Goal: Feedback & Contribution: Submit feedback/report problem

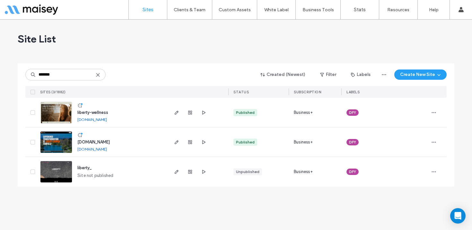
type input "*******"
click at [61, 108] on img at bounding box center [55, 124] width 31 height 44
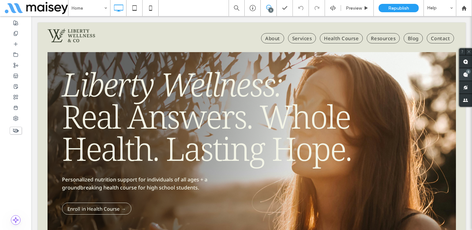
click at [466, 75] on use at bounding box center [465, 74] width 5 height 5
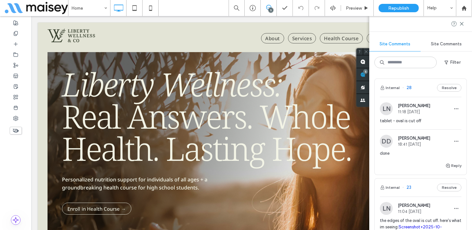
click at [421, 125] on div "tablet - oval is cut off" at bounding box center [421, 124] width 82 height 12
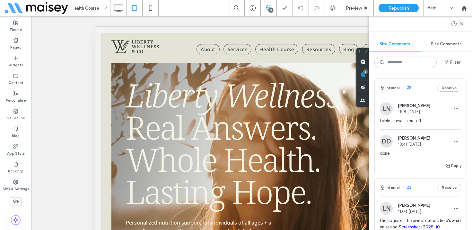
scroll to position [102, 0]
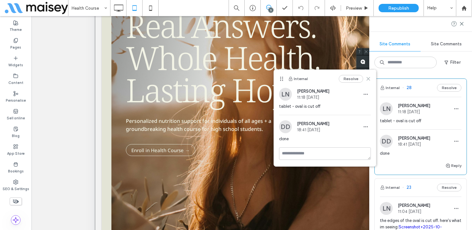
click at [369, 80] on use at bounding box center [368, 78] width 3 height 3
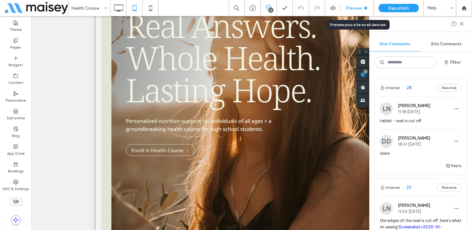
click at [360, 6] on span "Preview" at bounding box center [354, 7] width 16 height 5
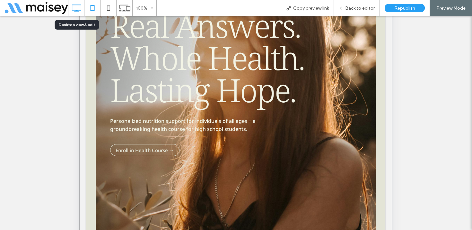
click at [77, 9] on icon at bounding box center [76, 8] width 13 height 13
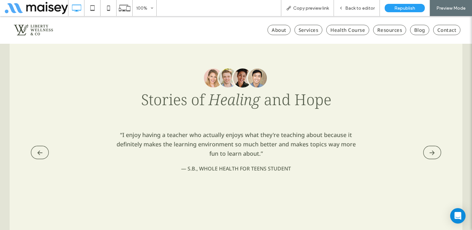
scroll to position [1116, 0]
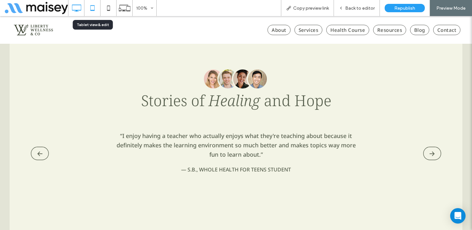
click at [91, 8] on icon at bounding box center [92, 8] width 13 height 13
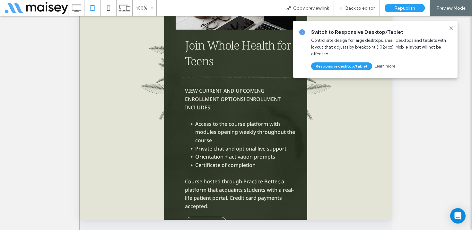
scroll to position [1737, 0]
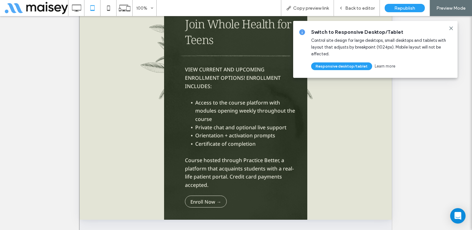
click at [451, 31] on span "Switch to Responsive Desktop/Tablet" at bounding box center [381, 32] width 141 height 7
click at [451, 29] on icon at bounding box center [451, 28] width 5 height 5
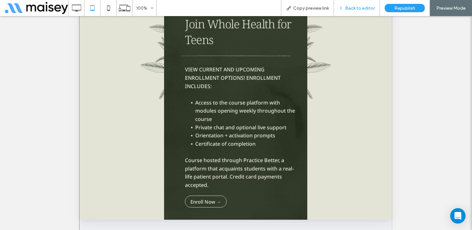
click at [352, 8] on span "Back to editor" at bounding box center [360, 7] width 30 height 5
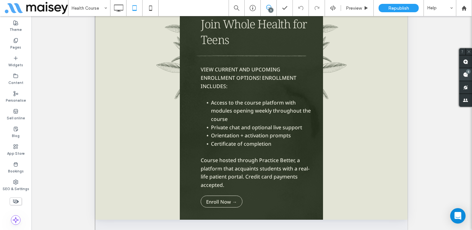
click at [469, 74] on div "5" at bounding box center [466, 74] width 13 height 13
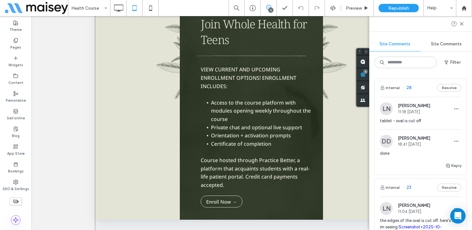
click at [411, 113] on span "11:18 Oct 14 2025" at bounding box center [414, 111] width 32 height 5
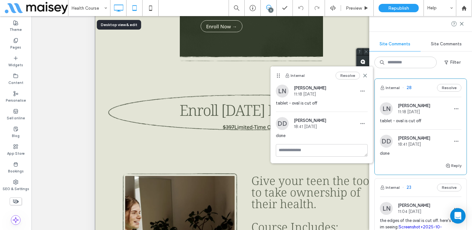
click at [120, 9] on icon at bounding box center [118, 8] width 13 height 13
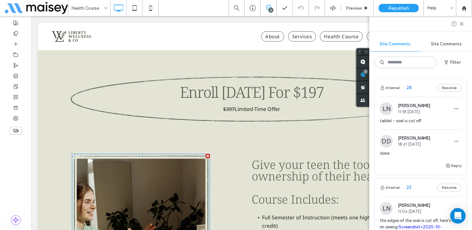
scroll to position [2035, 0]
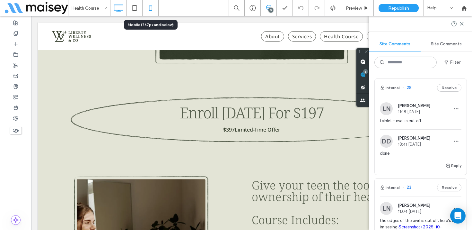
click at [153, 6] on icon at bounding box center [150, 8] width 13 height 13
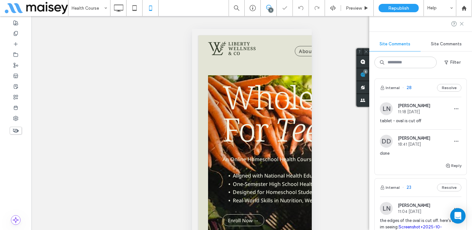
click at [461, 24] on use at bounding box center [461, 23] width 3 height 3
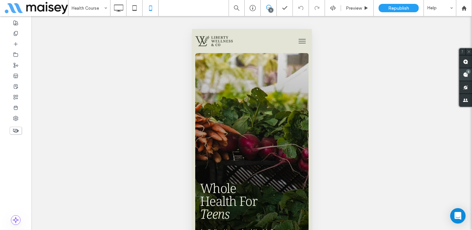
scroll to position [2597, 0]
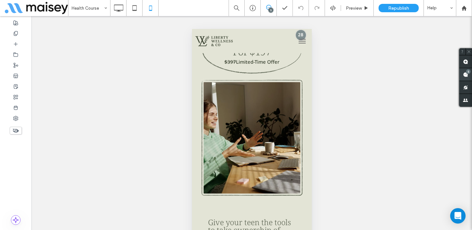
click at [467, 75] on use at bounding box center [465, 74] width 5 height 5
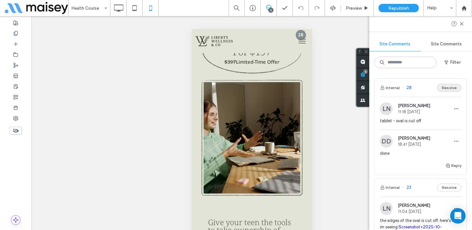
click at [448, 89] on button "Resolve" at bounding box center [449, 88] width 24 height 8
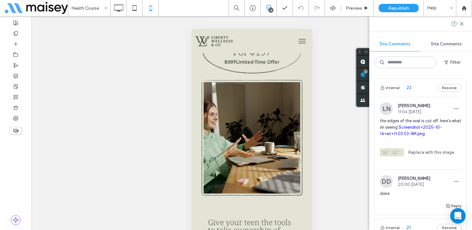
click at [426, 125] on span "the edges of the oval is cut off. here's what im seeing: Screenshot+2025-10-14+…" at bounding box center [421, 127] width 82 height 19
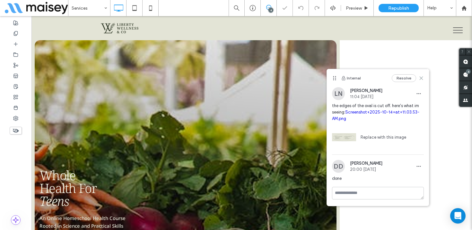
click at [422, 78] on icon at bounding box center [421, 78] width 5 height 5
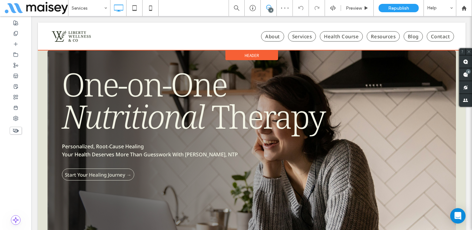
scroll to position [948, 0]
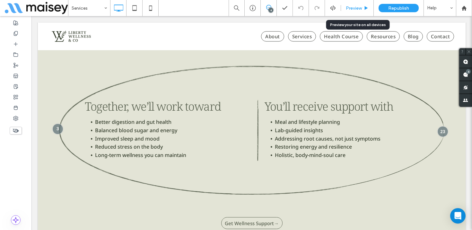
click at [358, 8] on span "Preview" at bounding box center [354, 7] width 16 height 5
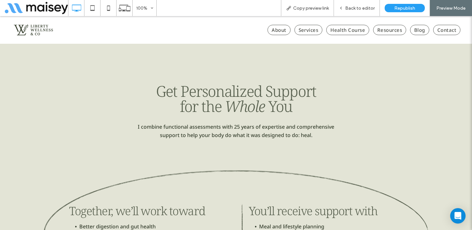
scroll to position [834, 0]
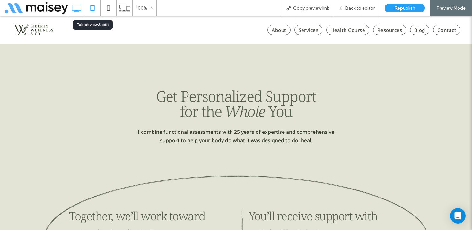
click at [92, 11] on icon at bounding box center [92, 8] width 13 height 13
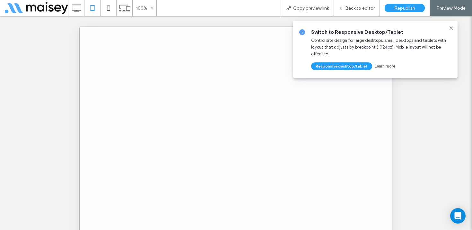
scroll to position [0, 0]
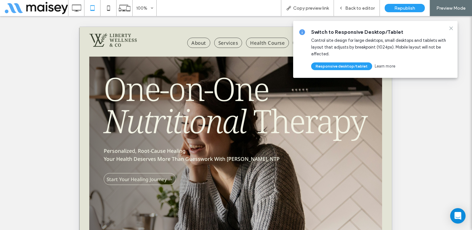
click at [451, 28] on icon at bounding box center [451, 28] width 5 height 5
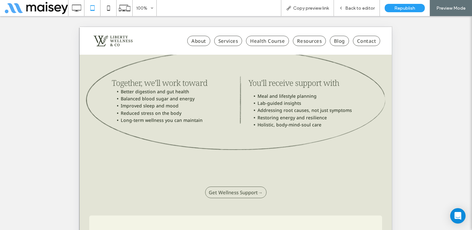
scroll to position [950, 0]
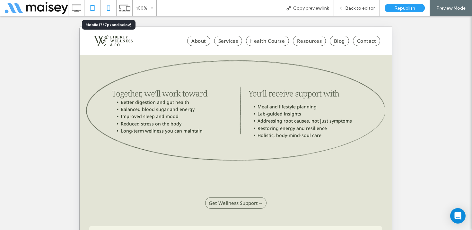
click at [110, 9] on use at bounding box center [108, 7] width 3 height 5
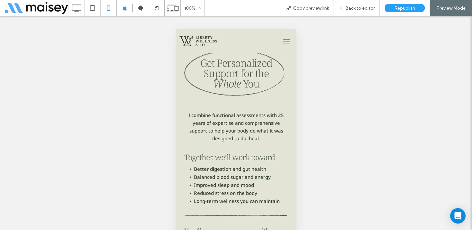
scroll to position [965, 0]
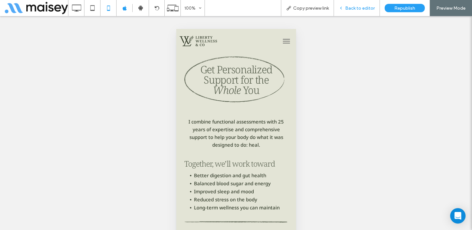
click at [364, 10] on span "Back to editor" at bounding box center [360, 7] width 30 height 5
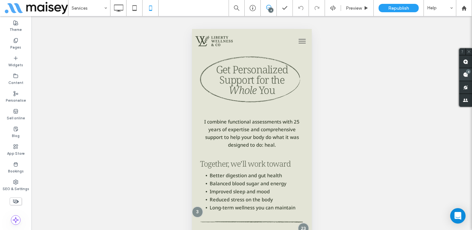
click at [465, 78] on span at bounding box center [466, 74] width 13 height 13
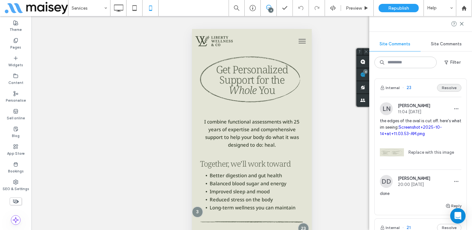
click at [444, 87] on button "Resolve" at bounding box center [449, 88] width 24 height 8
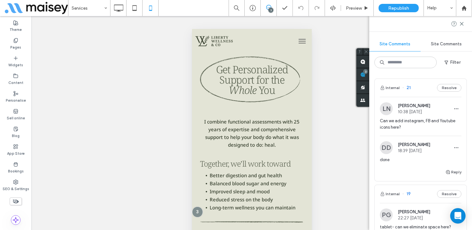
click at [418, 126] on span "Can we add instagram, FB and Youtube icons here?" at bounding box center [421, 124] width 82 height 13
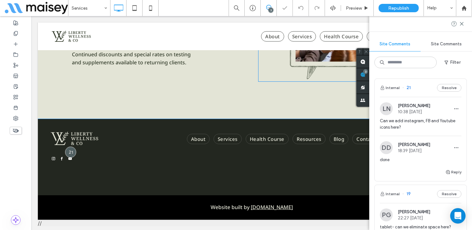
scroll to position [2160, 0]
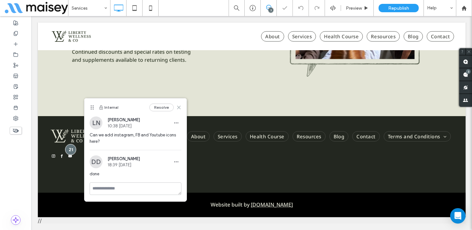
click at [179, 106] on icon at bounding box center [178, 107] width 5 height 5
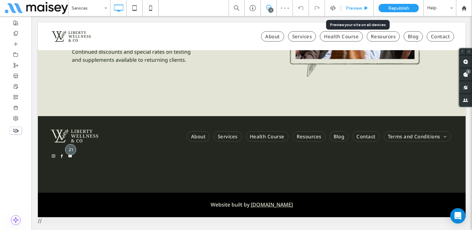
click at [353, 6] on span "Preview" at bounding box center [354, 7] width 16 height 5
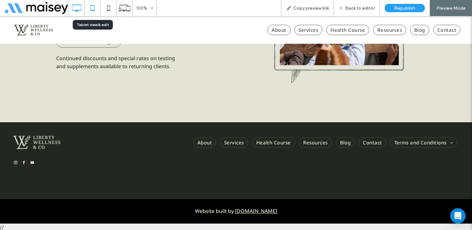
click at [89, 11] on icon at bounding box center [92, 8] width 13 height 13
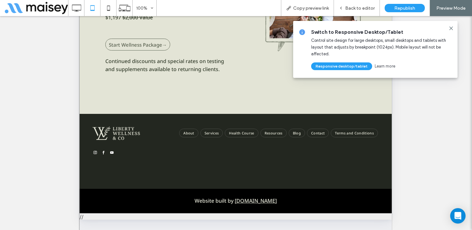
scroll to position [1966, 0]
click at [450, 27] on icon at bounding box center [451, 28] width 5 height 5
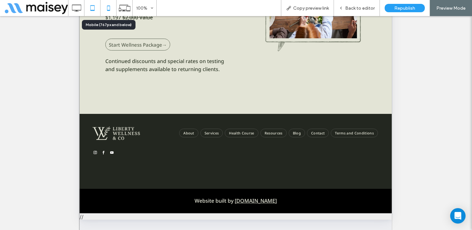
click at [108, 4] on icon at bounding box center [108, 8] width 13 height 13
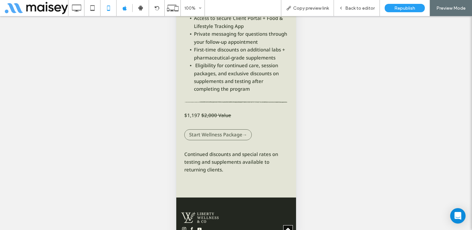
scroll to position [2928, 0]
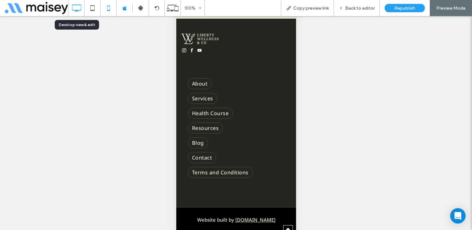
click at [76, 5] on icon at bounding box center [76, 8] width 13 height 13
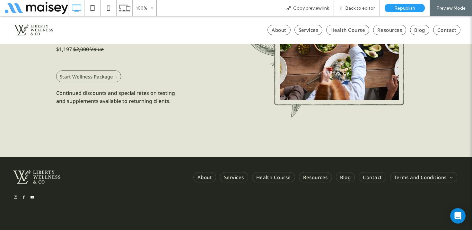
scroll to position [2140, 0]
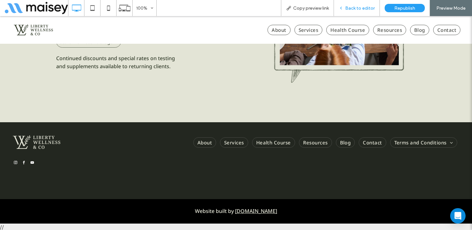
click at [359, 7] on span "Back to editor" at bounding box center [360, 7] width 30 height 5
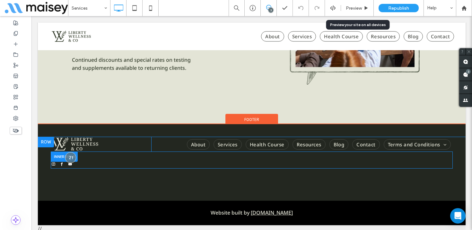
scroll to position [2147, 0]
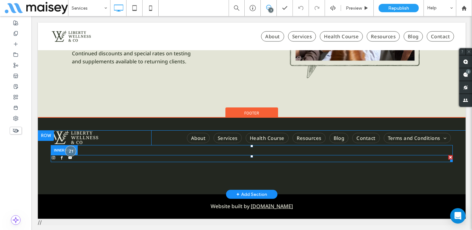
click at [83, 162] on div at bounding box center [252, 158] width 402 height 7
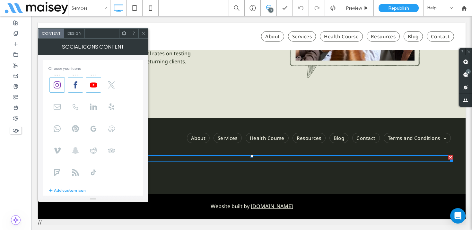
scroll to position [113, 0]
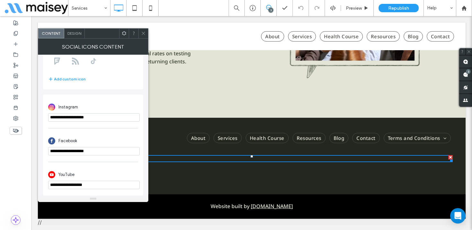
click at [70, 150] on input "**********" at bounding box center [94, 151] width 92 height 8
paste input "**********"
type input "**********"
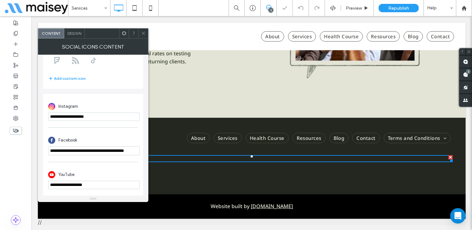
click at [100, 135] on div "Facebook" at bounding box center [93, 140] width 90 height 12
click at [80, 116] on input "**********" at bounding box center [94, 116] width 92 height 8
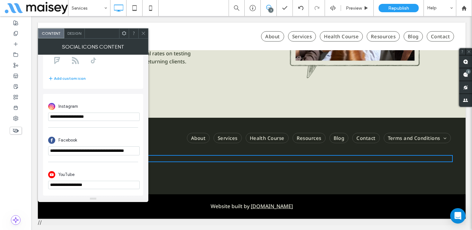
paste input "**********"
type input "**********"
click at [103, 104] on div "Instagram" at bounding box center [93, 106] width 90 height 12
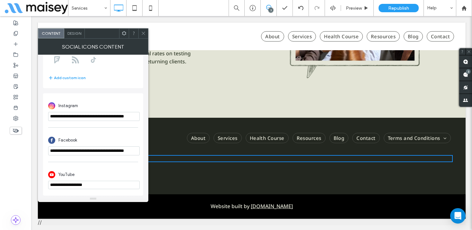
click at [142, 35] on icon at bounding box center [143, 33] width 5 height 5
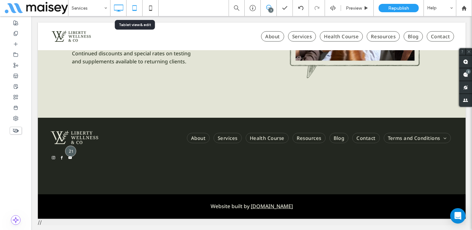
click at [133, 3] on icon at bounding box center [134, 8] width 13 height 13
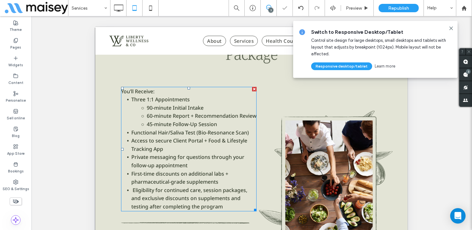
scroll to position [219, 0]
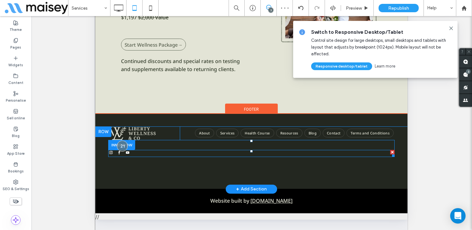
click at [134, 153] on div at bounding box center [251, 153] width 287 height 7
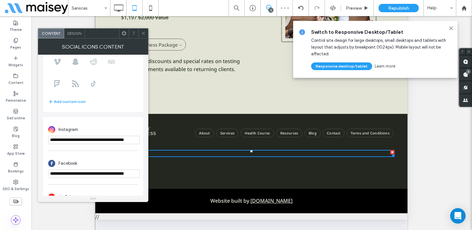
scroll to position [113, 0]
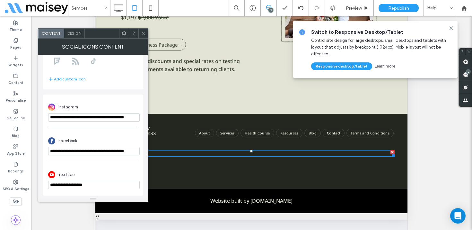
click at [140, 34] on div at bounding box center [144, 34] width 10 height 10
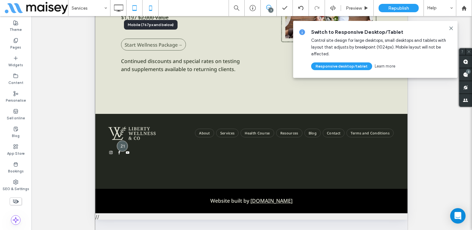
click at [153, 7] on icon at bounding box center [150, 8] width 13 height 13
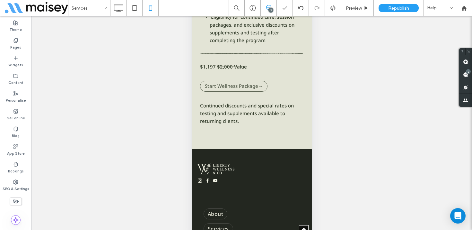
scroll to position [2928, 0]
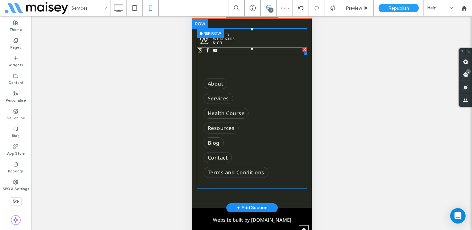
click at [229, 51] on div at bounding box center [252, 51] width 110 height 8
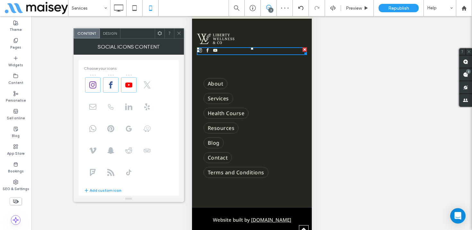
scroll to position [113, 0]
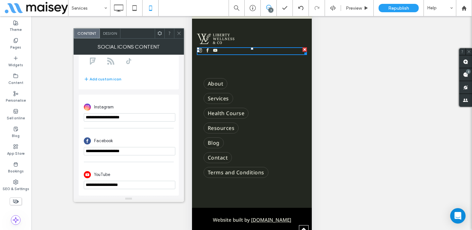
click at [118, 116] on input "**********" at bounding box center [130, 117] width 92 height 8
paste input "**********"
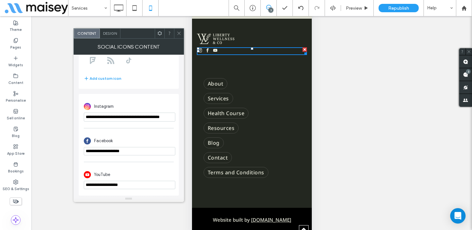
type input "**********"
click at [136, 101] on div "Instagram" at bounding box center [129, 106] width 90 height 12
click at [112, 150] on input "**********" at bounding box center [130, 151] width 92 height 8
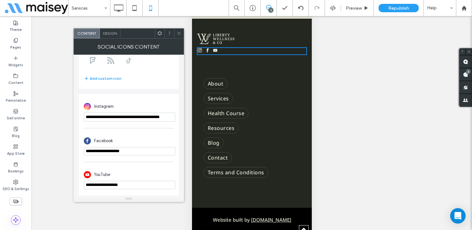
click at [112, 150] on input "**********" at bounding box center [130, 151] width 92 height 8
paste input "**********"
type input "**********"
click at [139, 133] on div "**********" at bounding box center [129, 145] width 90 height 28
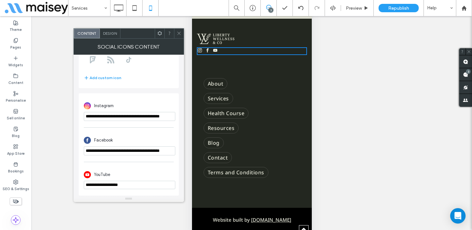
scroll to position [0, 0]
click at [179, 32] on icon at bounding box center [179, 33] width 5 height 5
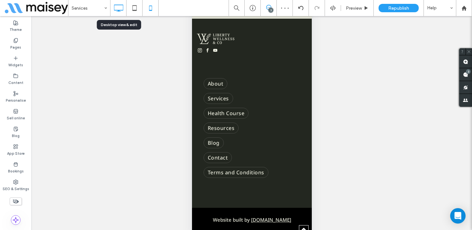
click at [121, 8] on icon at bounding box center [118, 8] width 13 height 13
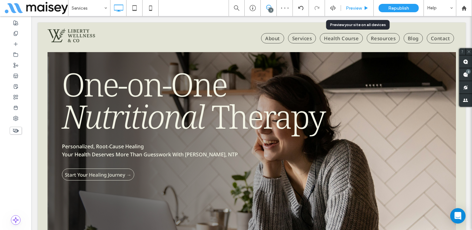
click at [361, 8] on span "Preview" at bounding box center [354, 7] width 16 height 5
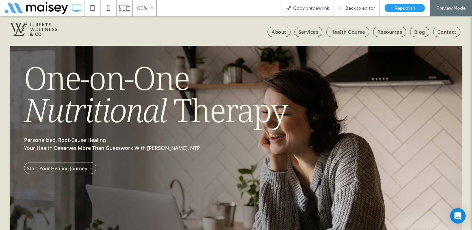
click at [391, 31] on span "Resources" at bounding box center [389, 32] width 33 height 10
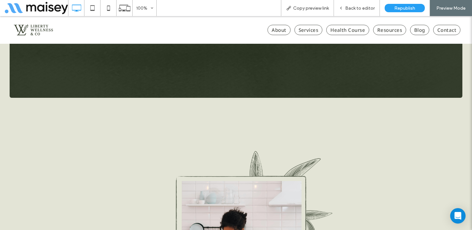
scroll to position [655, 0]
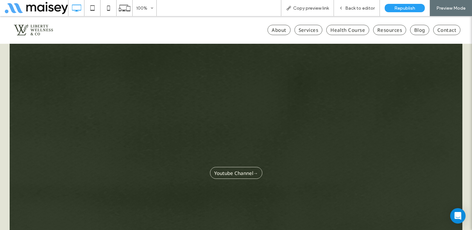
scroll to position [585, 0]
click at [361, 9] on span "Back to editor" at bounding box center [360, 7] width 30 height 5
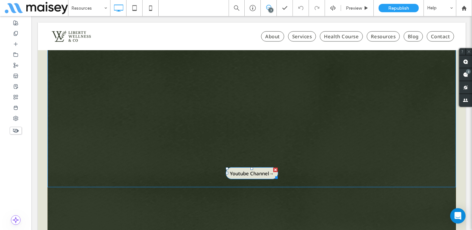
click at [250, 174] on span "Youtube Channel→" at bounding box center [252, 173] width 44 height 6
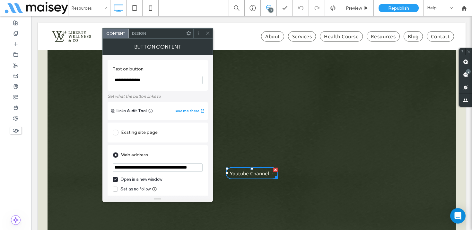
click at [159, 165] on input "**********" at bounding box center [158, 167] width 90 height 8
click at [209, 31] on icon at bounding box center [208, 33] width 5 height 5
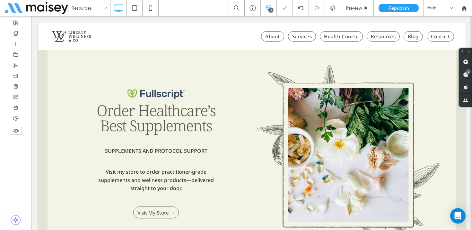
scroll to position [2042, 0]
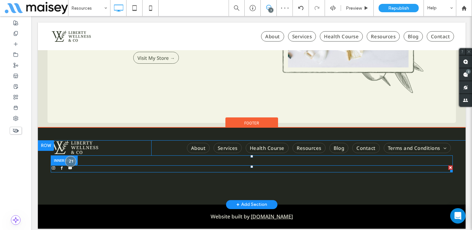
click at [94, 165] on div at bounding box center [252, 168] width 402 height 7
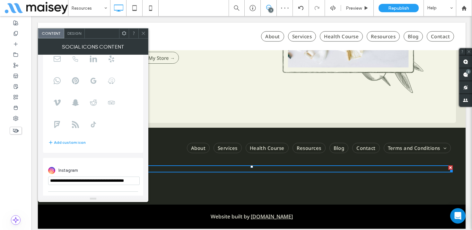
scroll to position [113, 0]
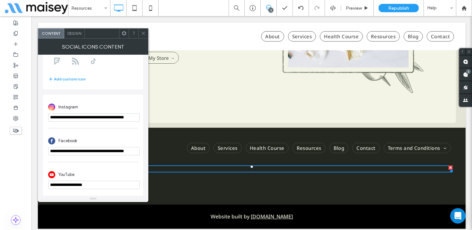
click at [71, 183] on input "**********" at bounding box center [94, 185] width 92 height 8
click at [71, 182] on input "**********" at bounding box center [94, 185] width 92 height 8
paste input "**********"
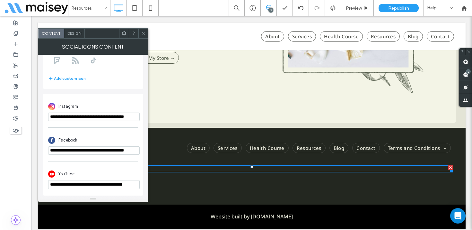
type input "**********"
click at [93, 171] on div "YouTube" at bounding box center [93, 174] width 90 height 12
click at [143, 33] on icon at bounding box center [143, 33] width 5 height 5
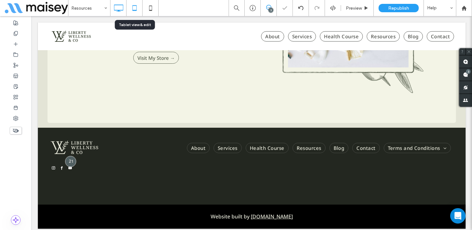
click at [135, 6] on icon at bounding box center [134, 8] width 13 height 13
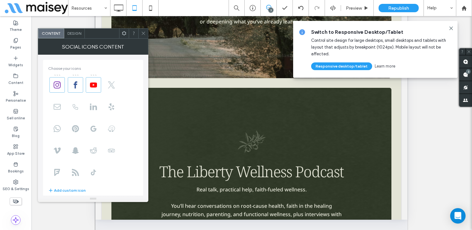
scroll to position [113, 0]
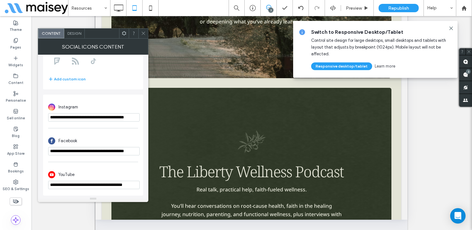
click at [142, 38] on span at bounding box center [143, 34] width 5 height 10
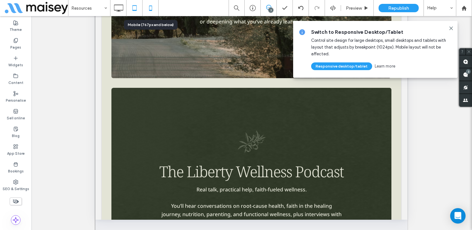
click at [152, 12] on icon at bounding box center [150, 8] width 13 height 13
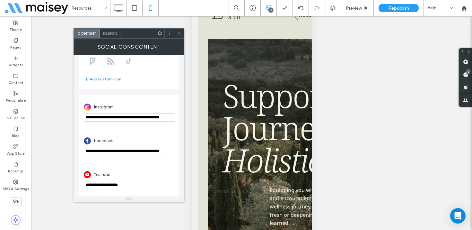
click at [112, 184] on input "**********" at bounding box center [130, 185] width 92 height 8
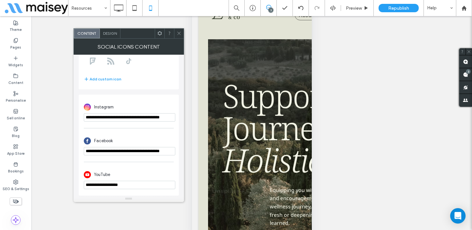
paste input "**********"
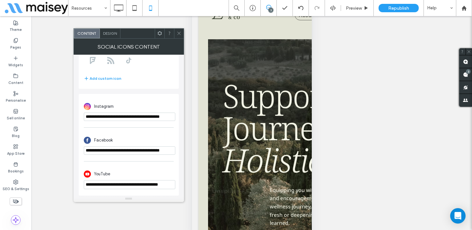
type input "**********"
click at [130, 172] on div "YouTube" at bounding box center [129, 174] width 90 height 12
click at [179, 34] on use at bounding box center [178, 33] width 3 height 3
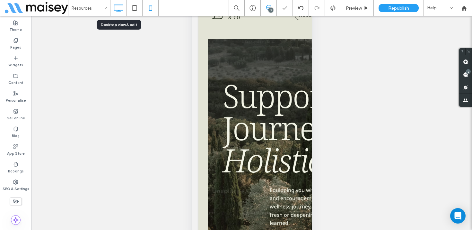
click at [121, 10] on icon at bounding box center [118, 8] width 13 height 13
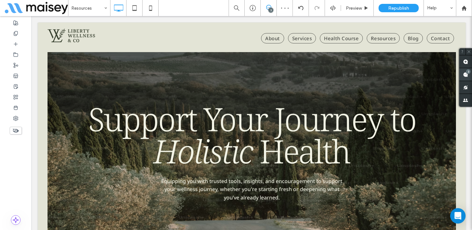
click at [465, 73] on use at bounding box center [465, 74] width 5 height 5
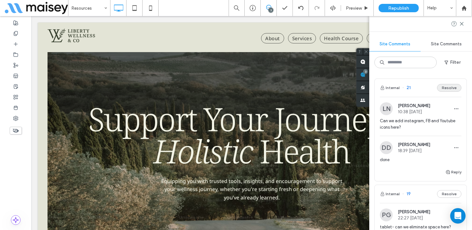
click at [446, 89] on button "Resolve" at bounding box center [449, 88] width 24 height 8
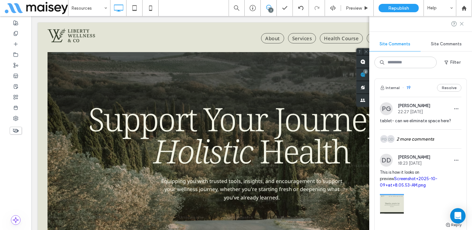
click at [461, 25] on icon at bounding box center [462, 23] width 5 height 5
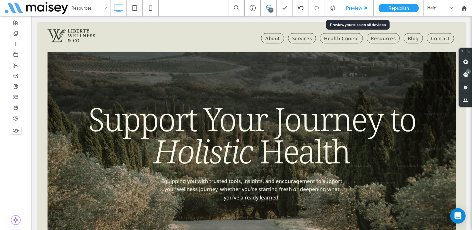
click at [352, 9] on span "Preview" at bounding box center [354, 7] width 16 height 5
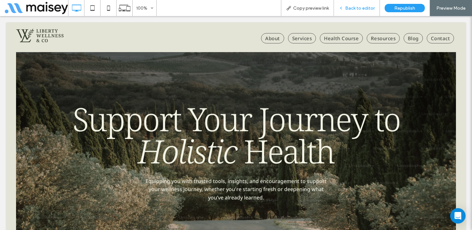
click at [353, 8] on span "Back to editor" at bounding box center [360, 7] width 30 height 5
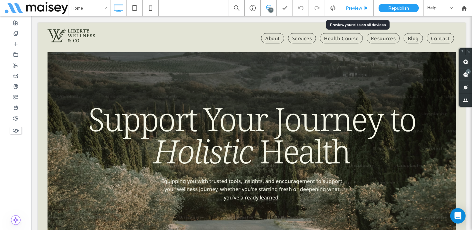
click at [350, 9] on span "Preview" at bounding box center [354, 7] width 16 height 5
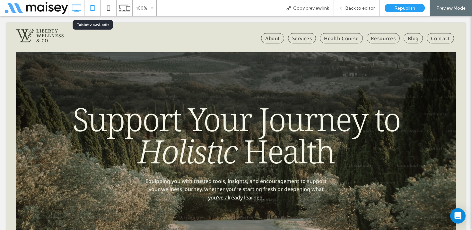
click at [91, 9] on icon at bounding box center [92, 8] width 13 height 13
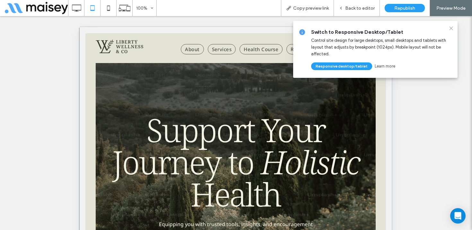
click at [452, 26] on icon at bounding box center [451, 28] width 5 height 5
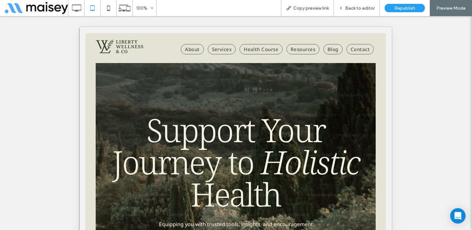
scroll to position [39, 0]
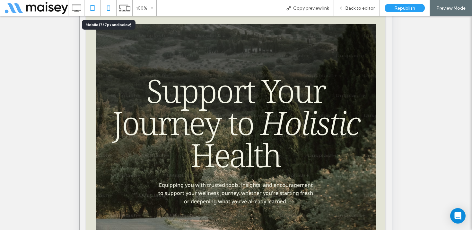
click at [111, 6] on icon at bounding box center [108, 8] width 13 height 13
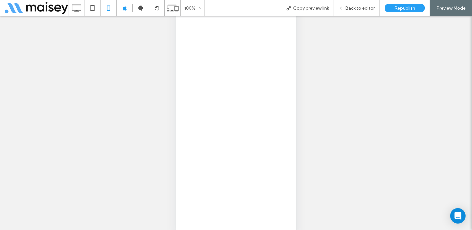
scroll to position [36, 0]
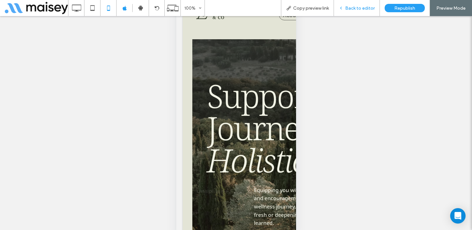
click at [362, 7] on span "Back to editor" at bounding box center [360, 7] width 30 height 5
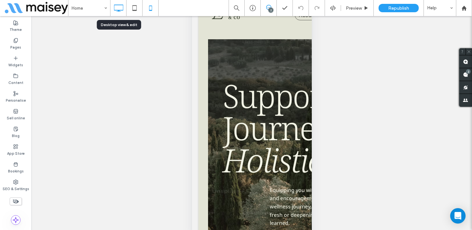
click at [119, 9] on icon at bounding box center [118, 8] width 13 height 13
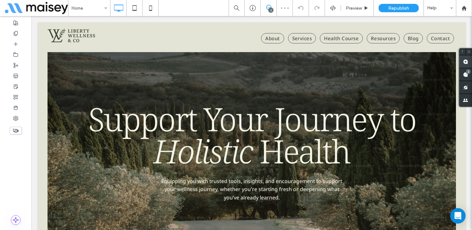
click at [465, 58] on span at bounding box center [466, 61] width 13 height 13
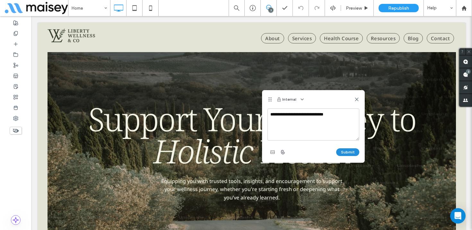
type textarea "**********"
click at [353, 149] on button "Submit" at bounding box center [347, 152] width 23 height 8
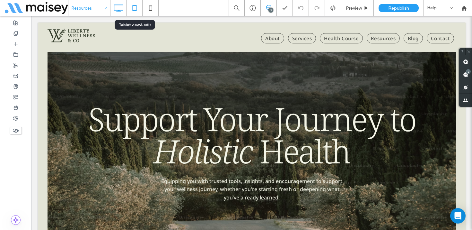
click at [136, 13] on icon at bounding box center [134, 8] width 13 height 13
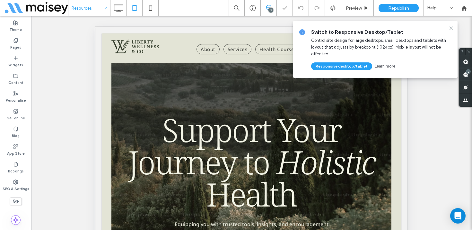
click at [451, 29] on icon at bounding box center [451, 28] width 5 height 5
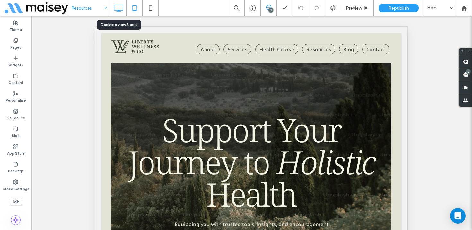
click at [119, 9] on icon at bounding box center [118, 8] width 13 height 13
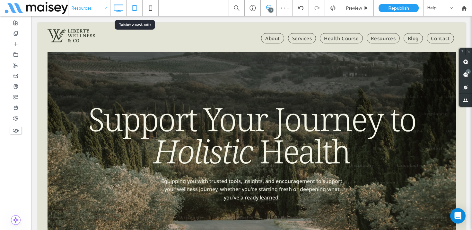
click at [134, 4] on icon at bounding box center [134, 8] width 13 height 13
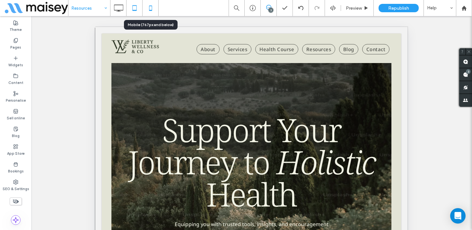
click at [150, 3] on icon at bounding box center [150, 8] width 13 height 13
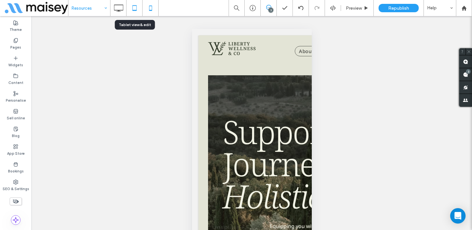
click at [130, 4] on icon at bounding box center [134, 8] width 13 height 13
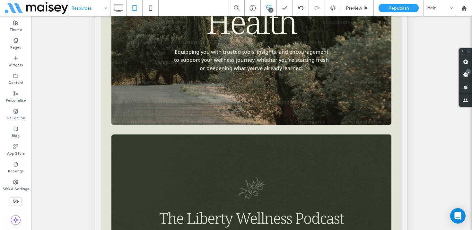
scroll to position [184, 0]
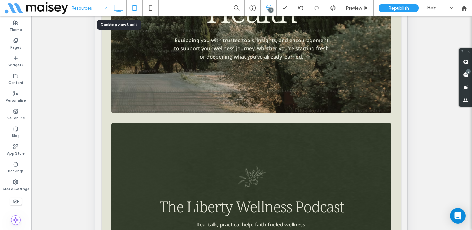
click at [121, 4] on use at bounding box center [118, 7] width 9 height 7
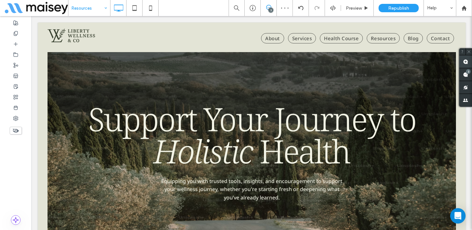
click at [466, 60] on use at bounding box center [465, 61] width 5 height 5
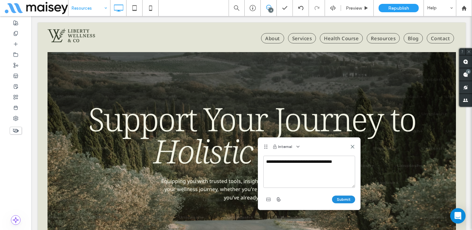
type textarea "**********"
click at [339, 200] on button "Submit" at bounding box center [343, 199] width 23 height 8
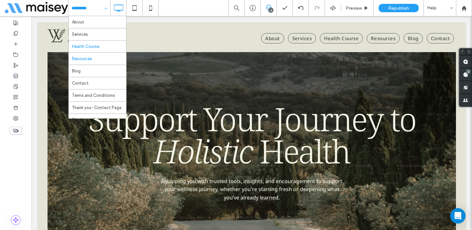
scroll to position [13, 0]
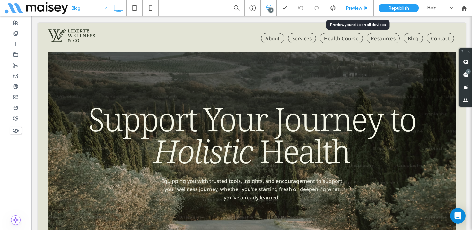
click at [359, 7] on span "Preview" at bounding box center [354, 7] width 16 height 5
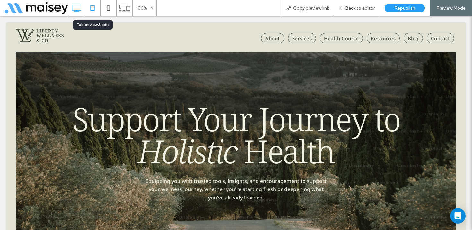
click at [95, 11] on icon at bounding box center [92, 8] width 13 height 13
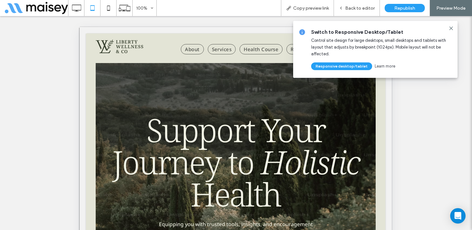
scroll to position [219, 0]
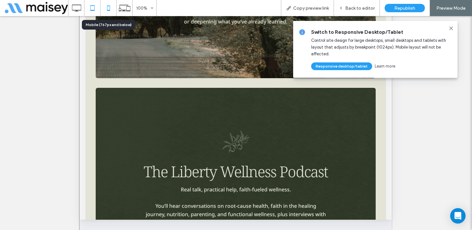
click at [115, 0] on div at bounding box center [109, 8] width 16 height 16
click at [107, 10] on icon at bounding box center [108, 8] width 13 height 13
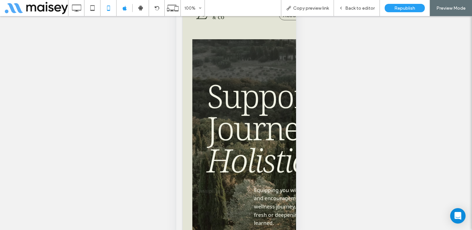
scroll to position [36, 0]
click at [82, 6] on icon at bounding box center [76, 8] width 13 height 13
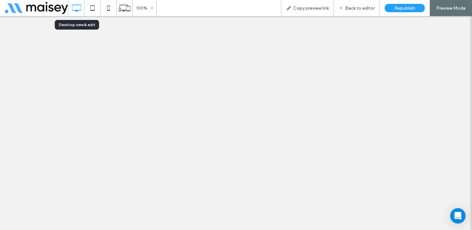
scroll to position [0, 0]
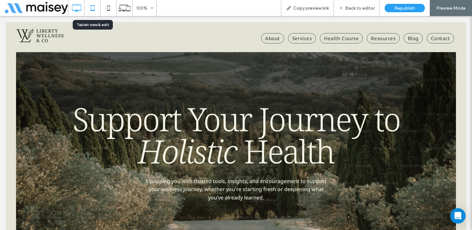
click at [92, 12] on icon at bounding box center [92, 8] width 13 height 13
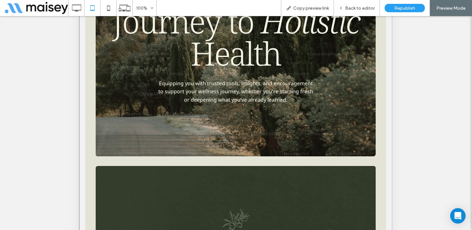
scroll to position [219, 0]
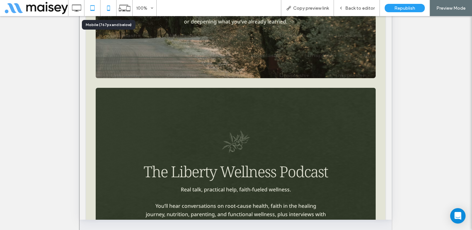
click at [110, 4] on icon at bounding box center [108, 8] width 13 height 13
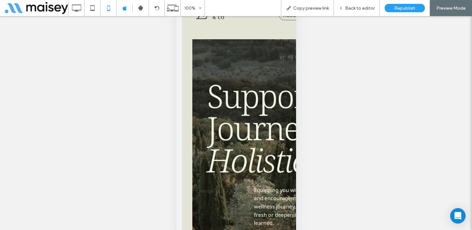
scroll to position [36, 0]
click at [74, 6] on icon at bounding box center [76, 8] width 13 height 13
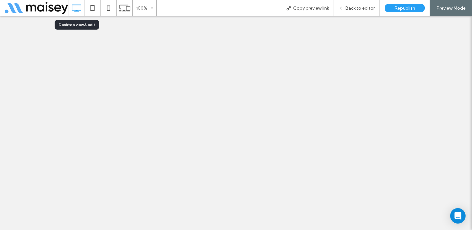
scroll to position [0, 0]
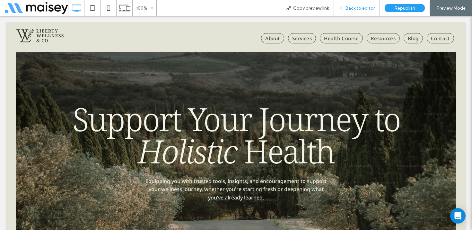
click at [361, 10] on span "Back to editor" at bounding box center [360, 7] width 30 height 5
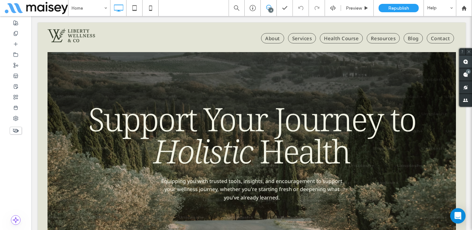
click at [465, 59] on use at bounding box center [465, 61] width 5 height 5
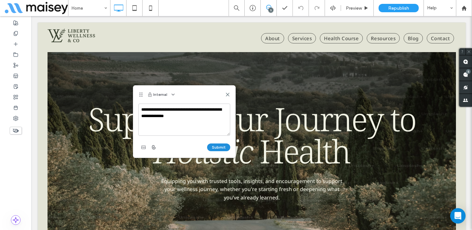
type textarea "**********"
click at [224, 146] on button "Submit" at bounding box center [218, 147] width 23 height 8
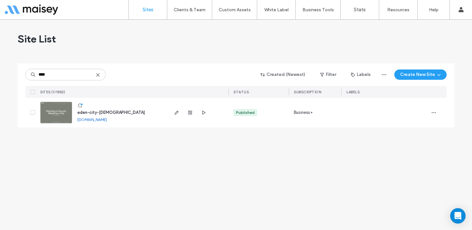
type input "****"
click at [53, 121] on img at bounding box center [55, 124] width 31 height 44
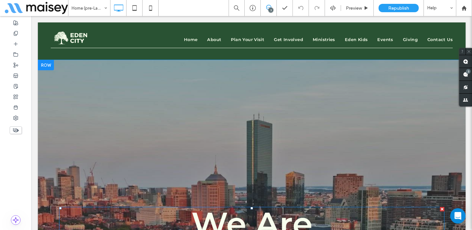
scroll to position [1048, 0]
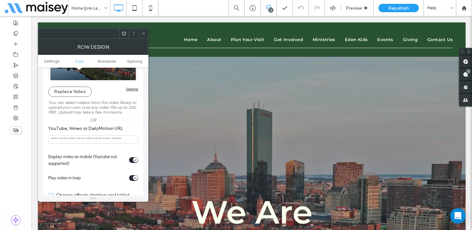
scroll to position [138, 0]
